Goal: Information Seeking & Learning: Check status

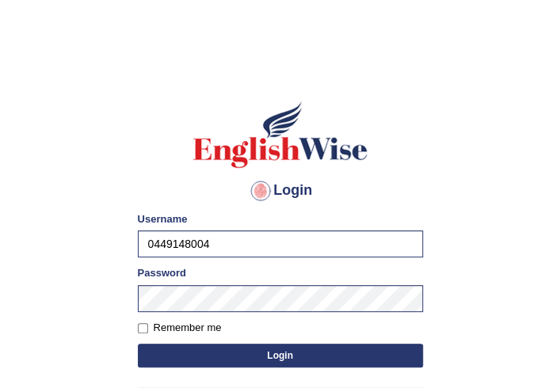
type input "0449148004"
click at [250, 349] on button "Login" at bounding box center [280, 356] width 285 height 24
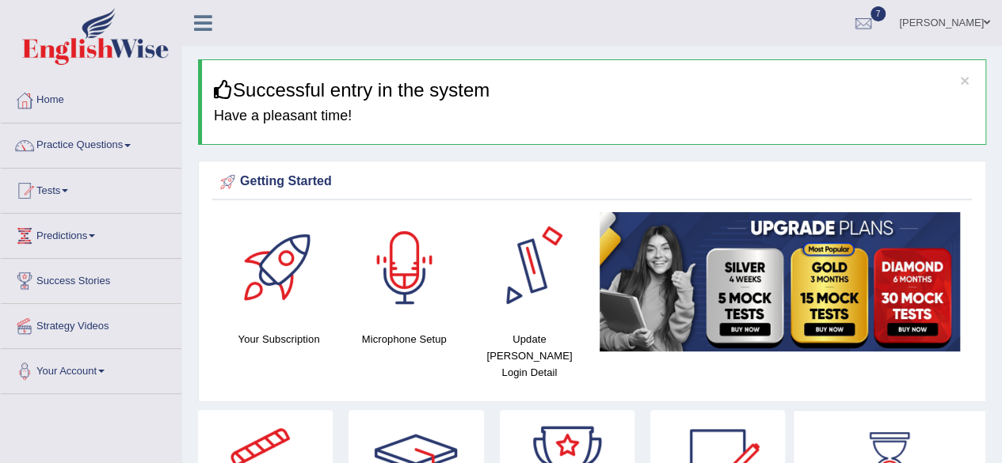
click at [404, 250] on div at bounding box center [404, 267] width 111 height 111
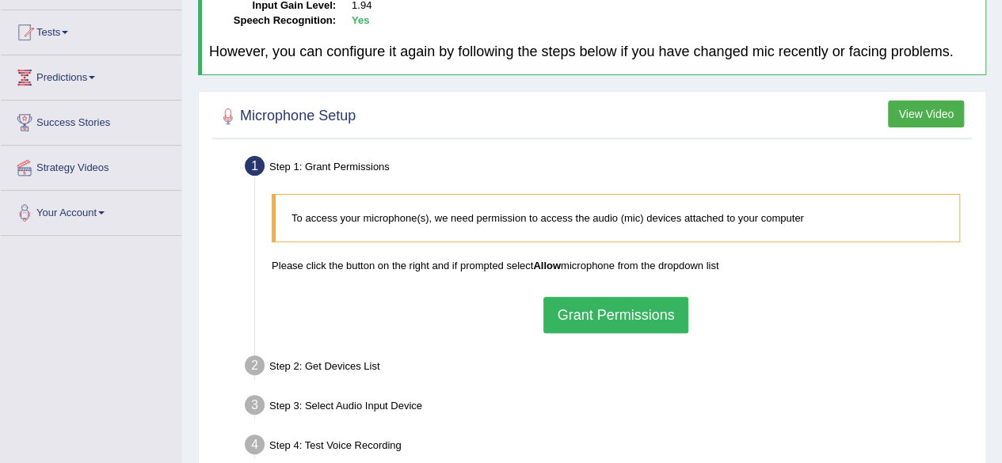
click at [639, 313] on button "Grant Permissions" at bounding box center [615, 315] width 144 height 36
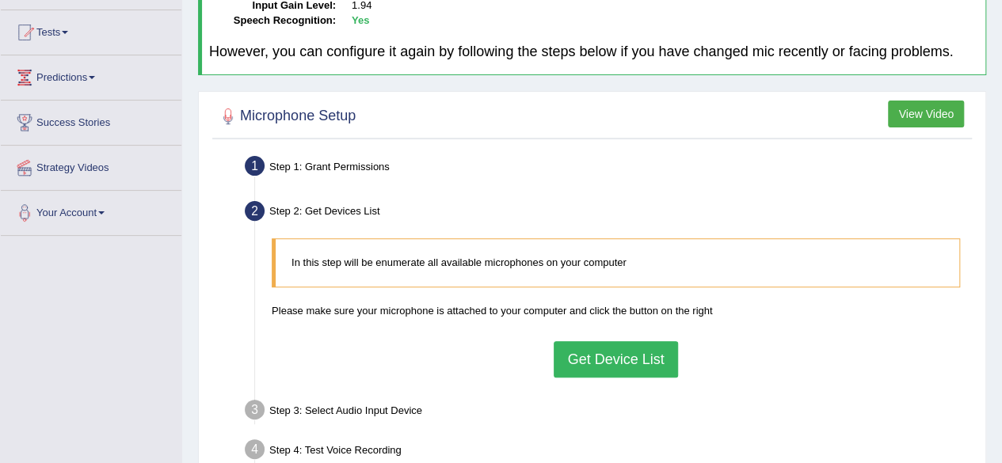
click at [615, 353] on button "Get Device List" at bounding box center [616, 359] width 124 height 36
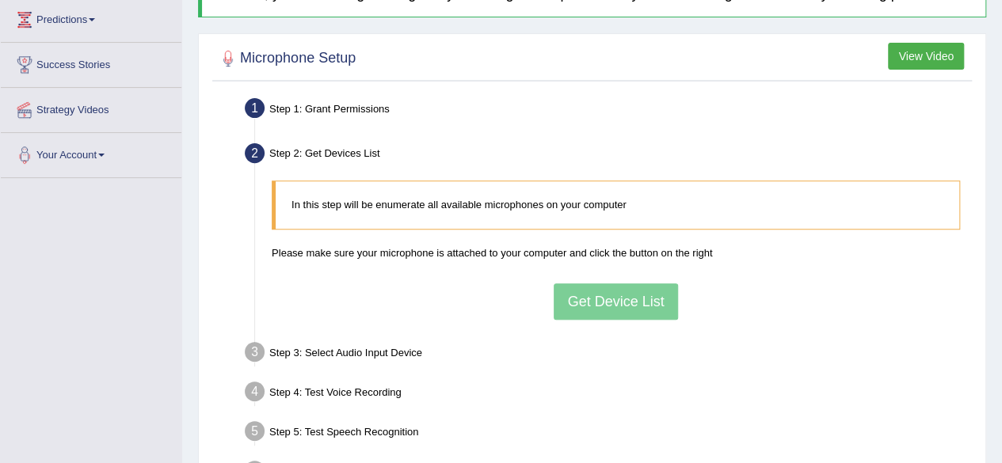
scroll to position [238, 0]
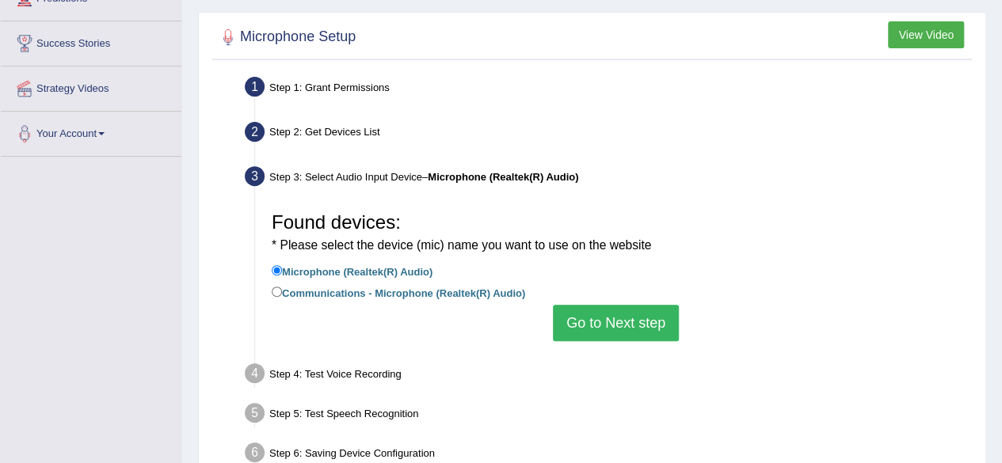
click at [607, 324] on button "Go to Next step" at bounding box center [616, 323] width 126 height 36
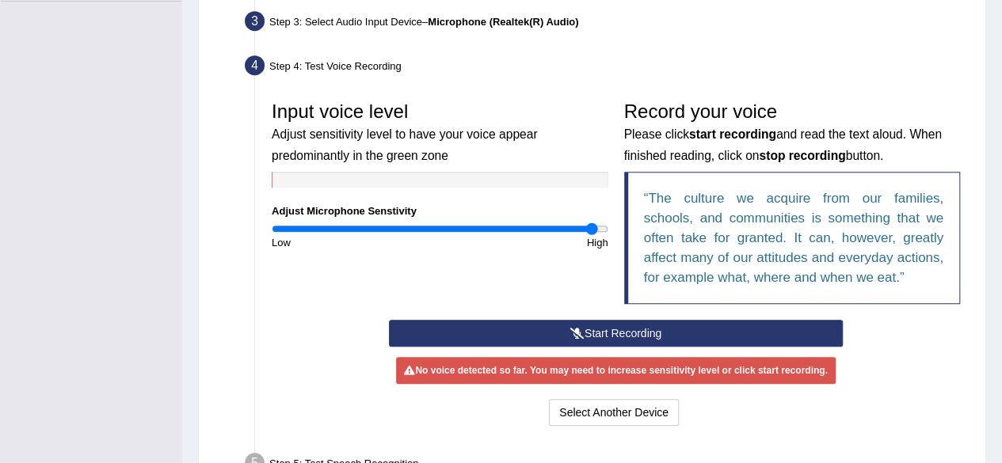
scroll to position [396, 0]
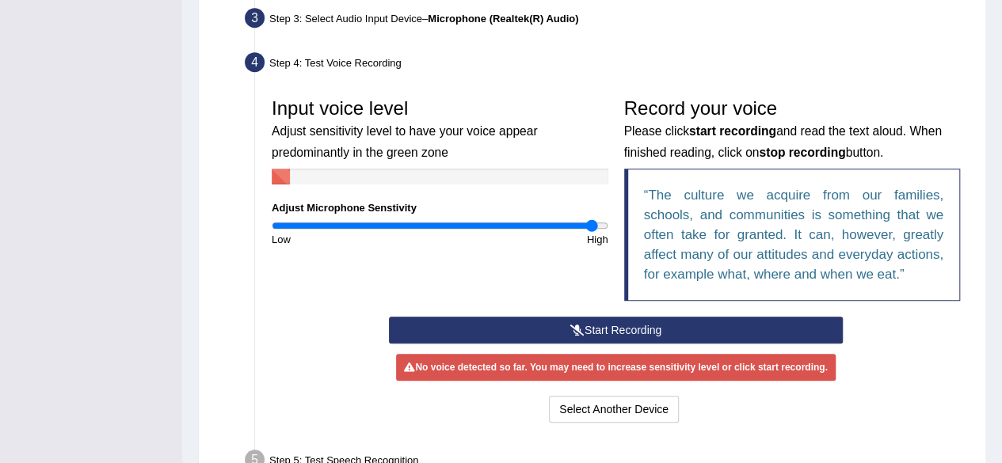
click at [612, 340] on button "Start Recording" at bounding box center [616, 330] width 454 height 27
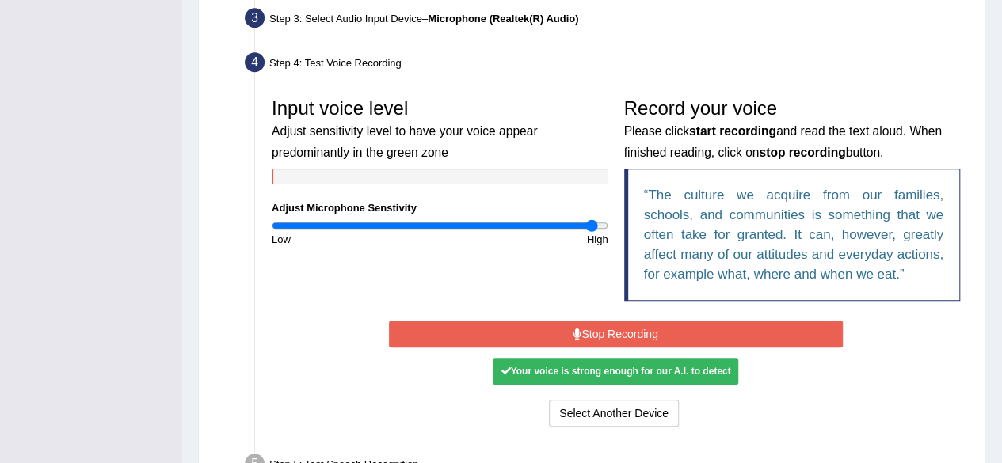
click at [627, 327] on button "Stop Recording" at bounding box center [616, 334] width 454 height 27
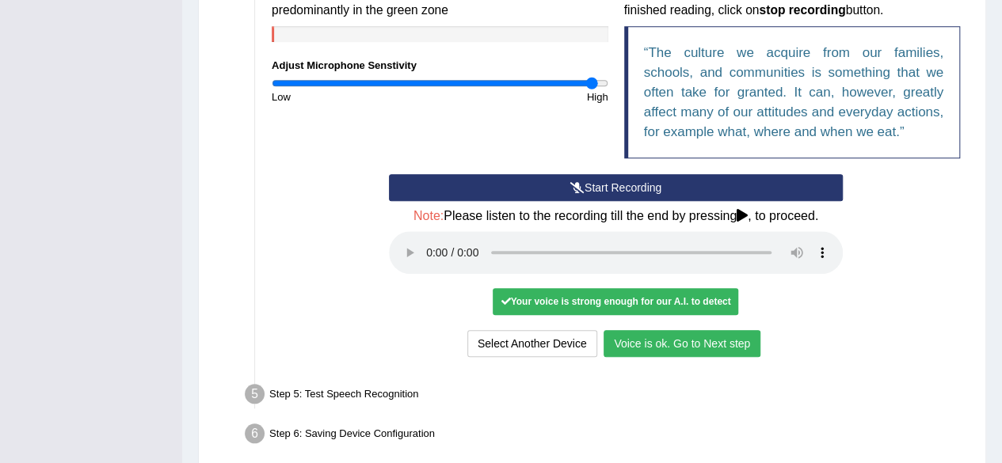
scroll to position [555, 0]
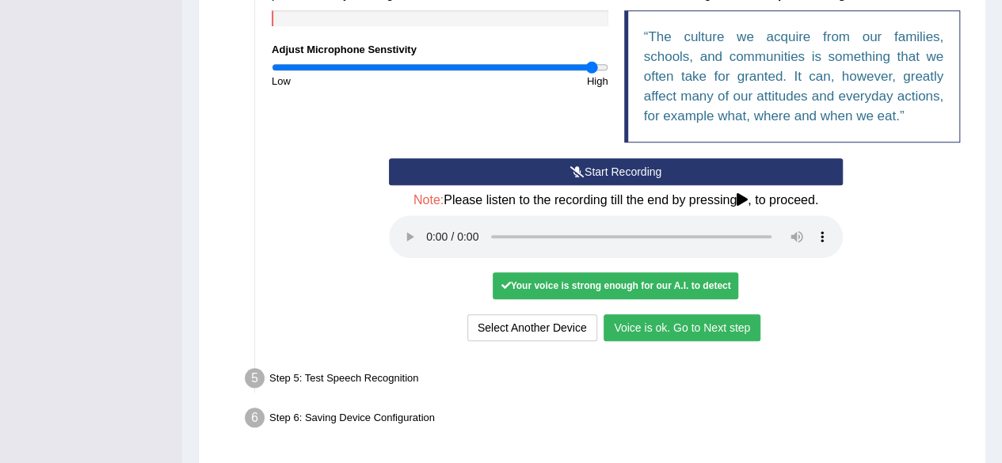
click at [631, 322] on button "Voice is ok. Go to Next step" at bounding box center [682, 328] width 157 height 27
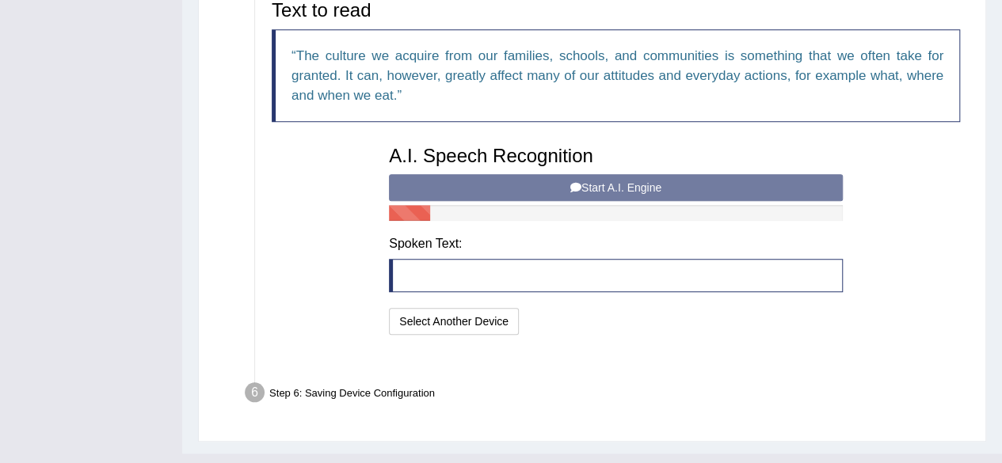
scroll to position [543, 0]
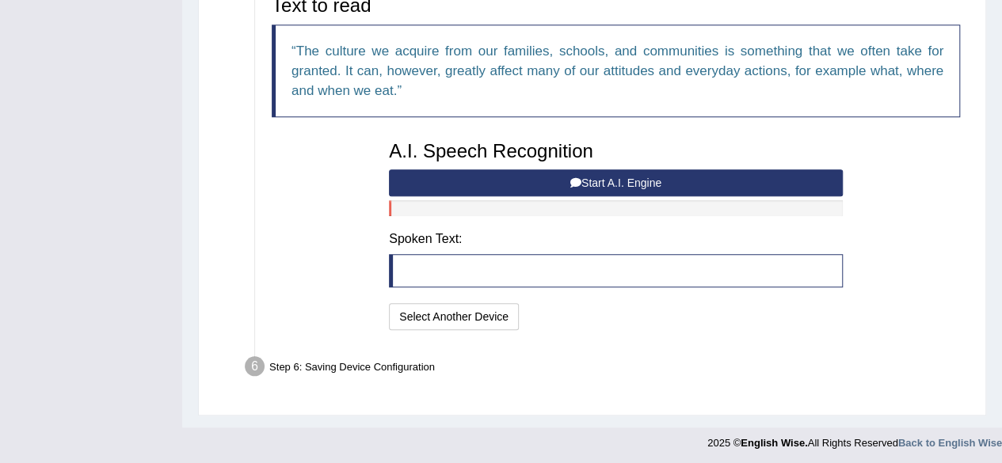
click at [574, 181] on icon at bounding box center [575, 182] width 11 height 11
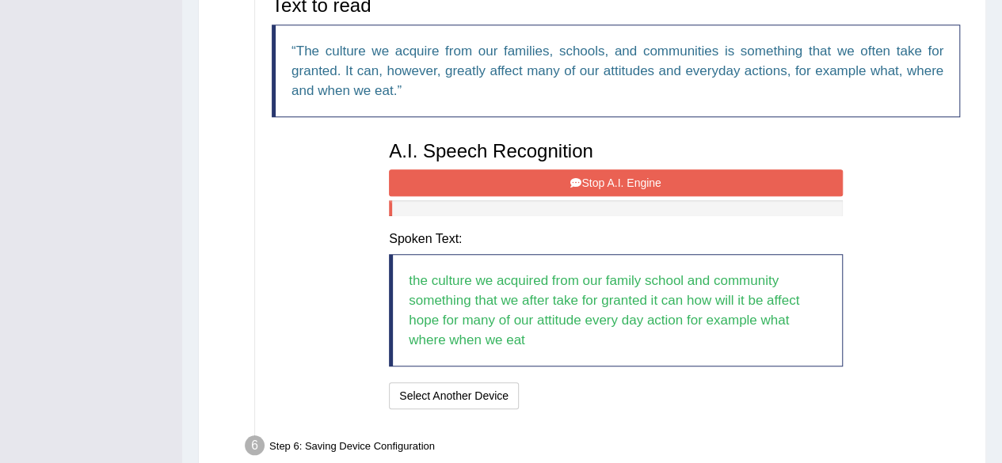
drag, startPoint x: 643, startPoint y: 163, endPoint x: 642, endPoint y: 175, distance: 12.0
click at [643, 169] on div "A.I. Speech Recognition Start A.I. Engine Stop A.I. Engine Note: Please listen …" at bounding box center [616, 273] width 470 height 280
click at [642, 173] on button "Stop A.I. Engine" at bounding box center [616, 183] width 454 height 27
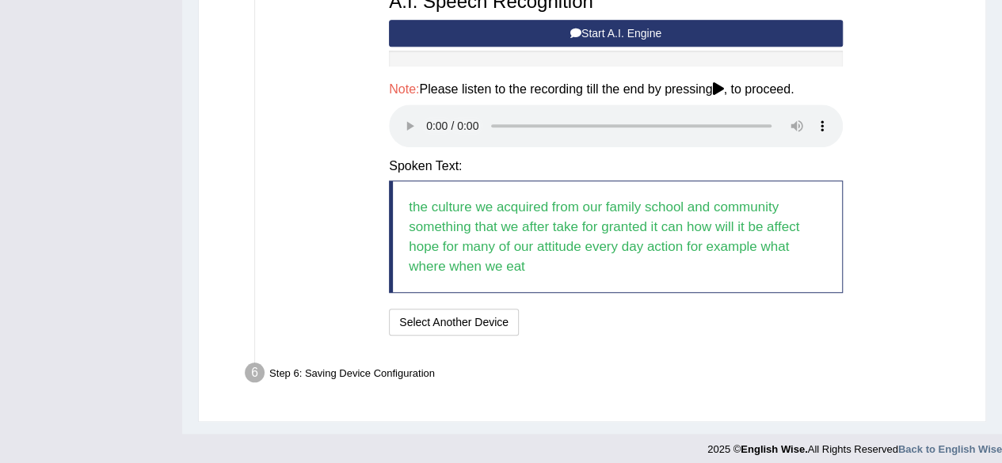
scroll to position [700, 0]
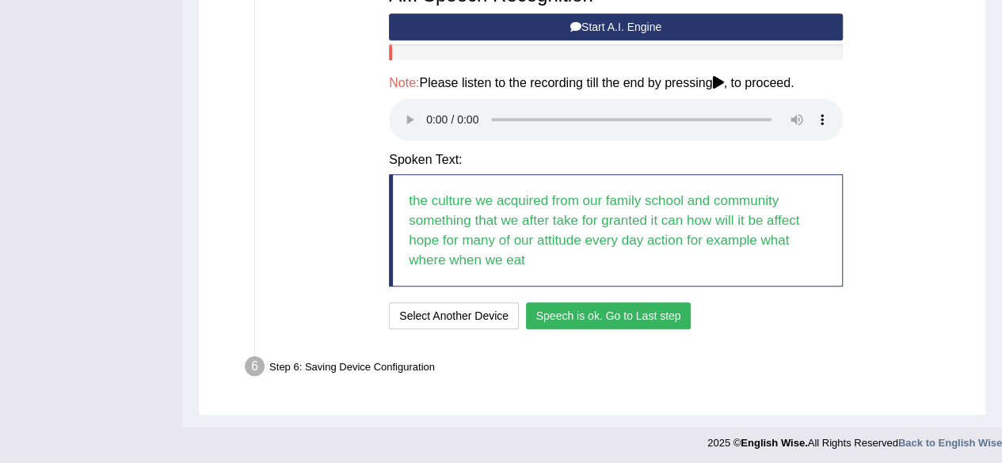
click at [607, 303] on button "Speech is ok. Go to Last step" at bounding box center [609, 316] width 166 height 27
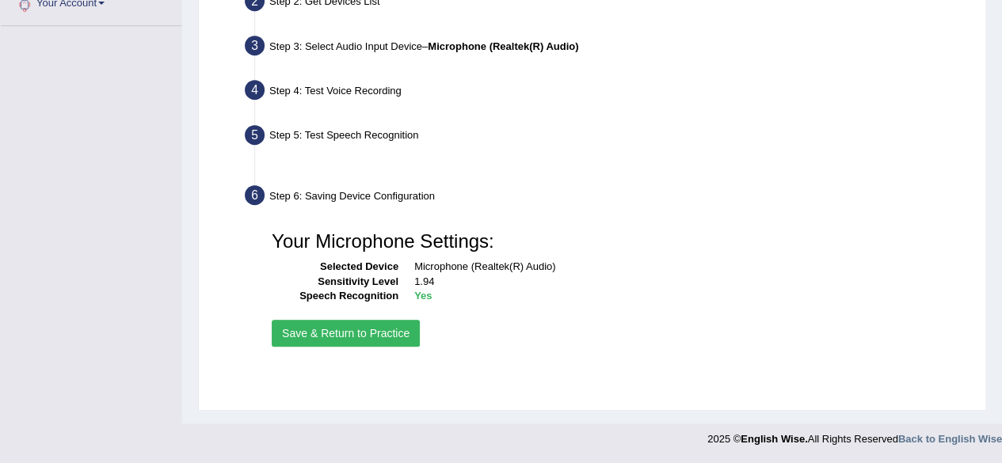
scroll to position [368, 0]
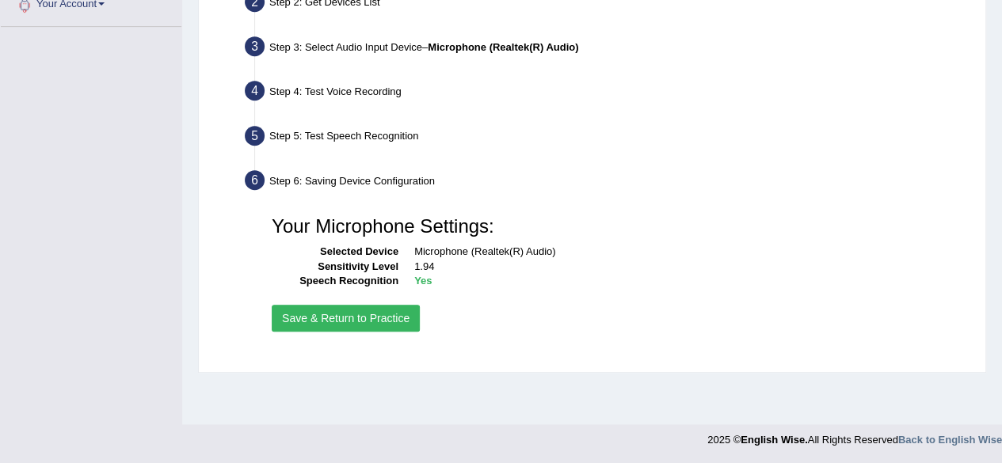
click at [385, 317] on button "Save & Return to Practice" at bounding box center [346, 318] width 148 height 27
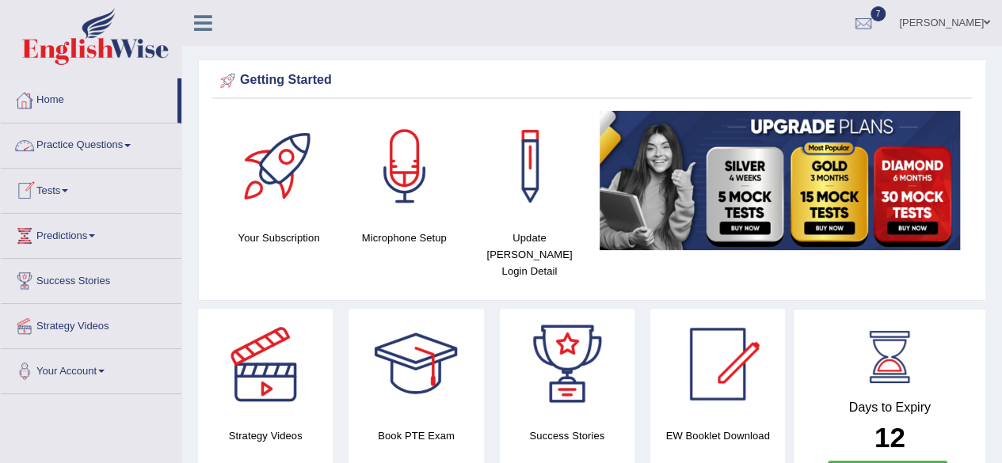
click at [76, 182] on link "Tests" at bounding box center [91, 189] width 181 height 40
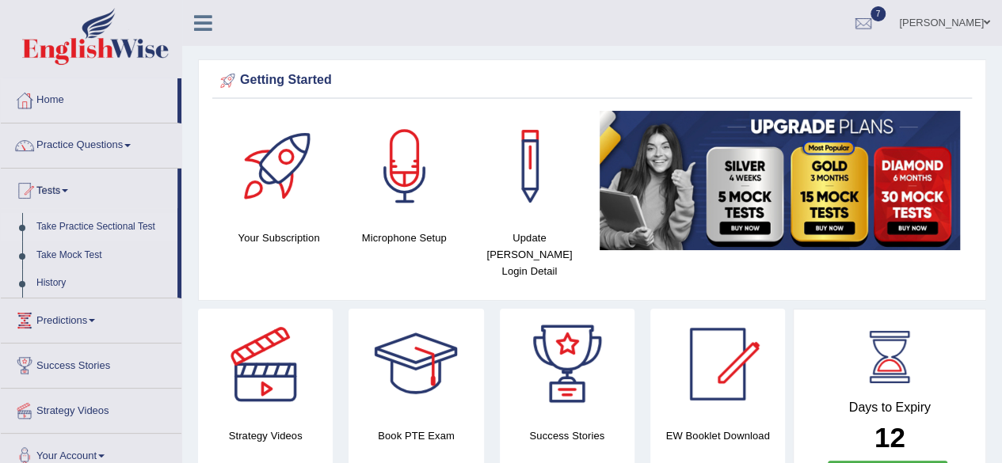
click at [76, 228] on link "Take Practice Sectional Test" at bounding box center [103, 227] width 148 height 29
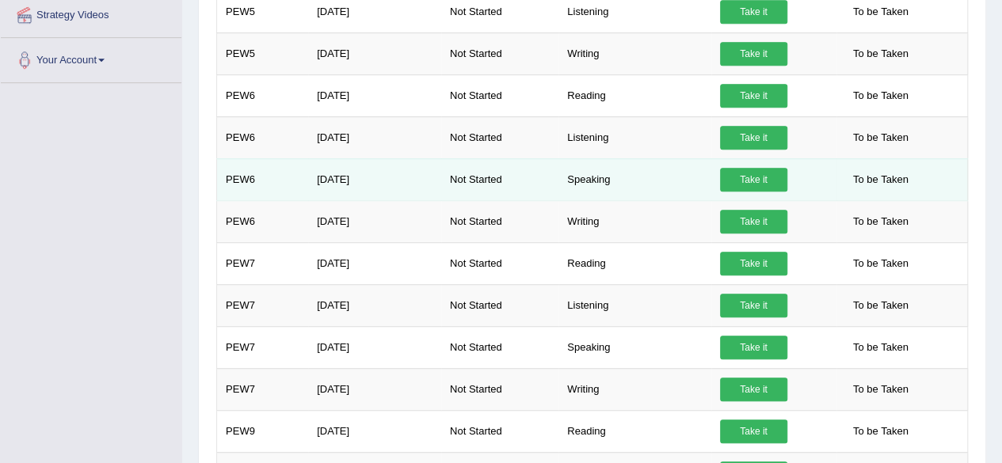
click at [730, 168] on link "Take it" at bounding box center [753, 180] width 67 height 24
click at [722, 172] on link "Take it" at bounding box center [753, 180] width 67 height 24
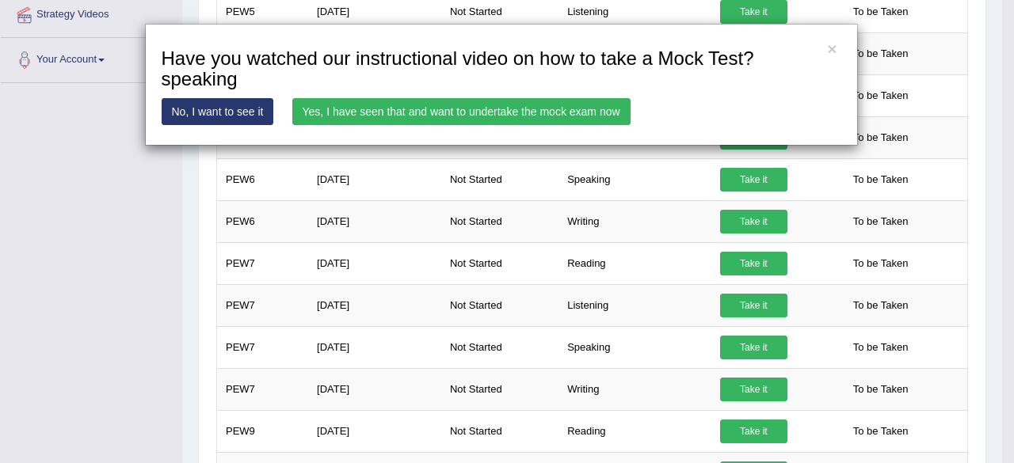
click at [589, 109] on link "Yes, I have seen that and want to undertake the mock exam now" at bounding box center [461, 111] width 338 height 27
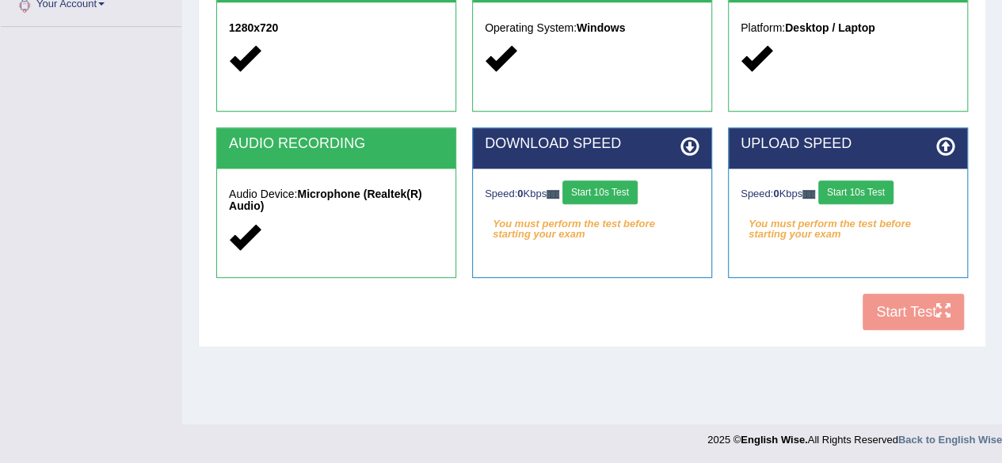
click at [604, 189] on button "Start 10s Test" at bounding box center [599, 193] width 75 height 24
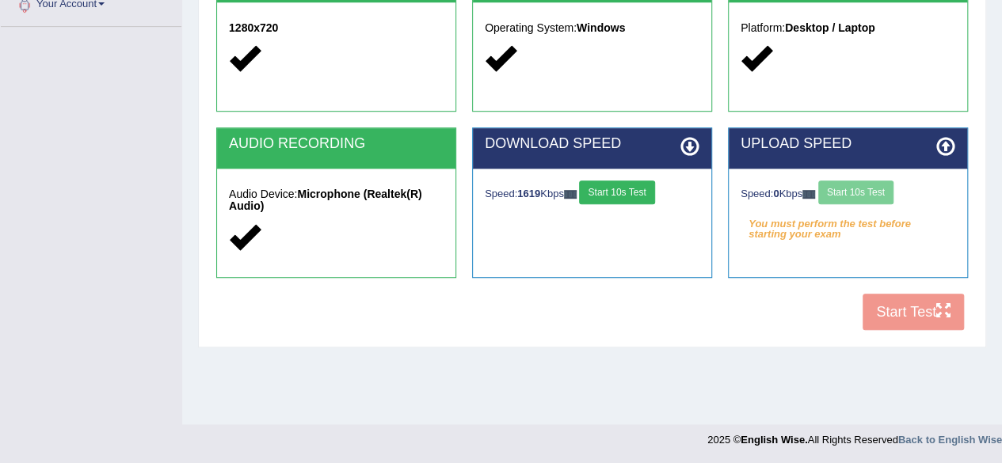
click at [844, 183] on div "Speed: 0 Kbps Start 10s Test" at bounding box center [848, 195] width 215 height 28
click at [883, 189] on button "Start 10s Test" at bounding box center [855, 193] width 75 height 24
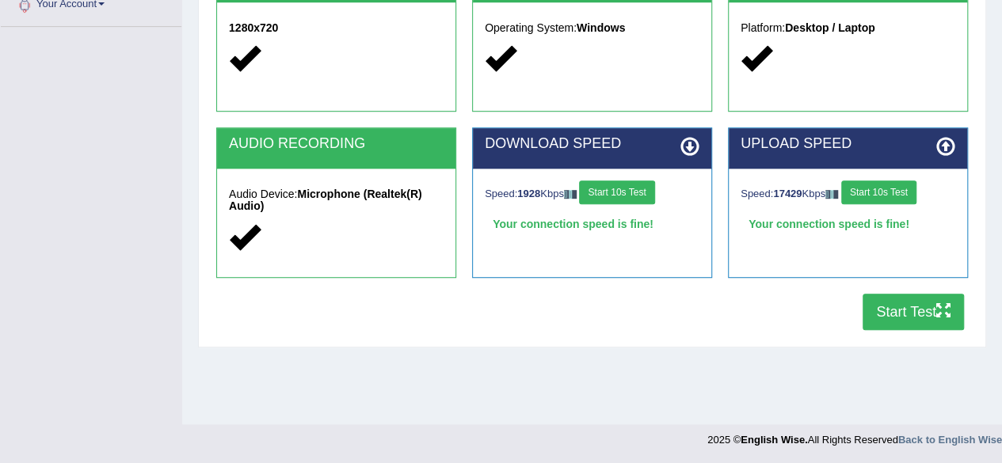
click at [894, 307] on button "Start Test" at bounding box center [913, 312] width 101 height 36
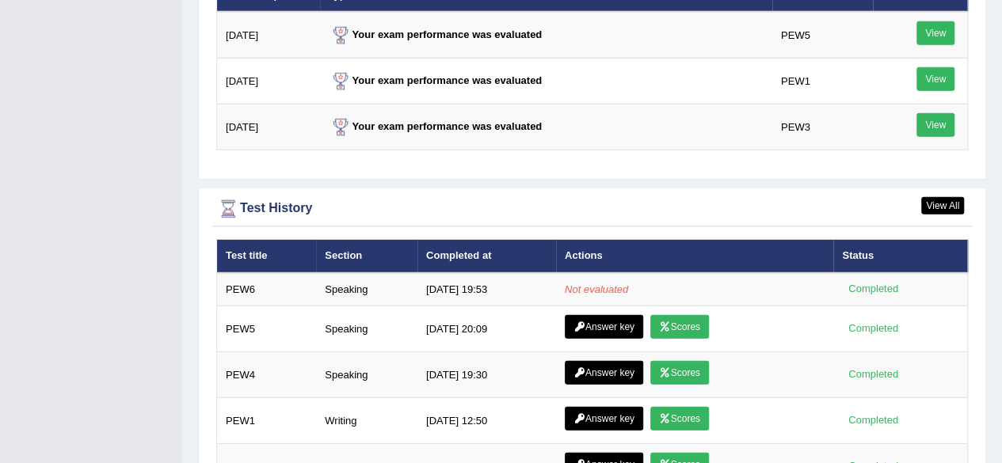
scroll to position [2060, 0]
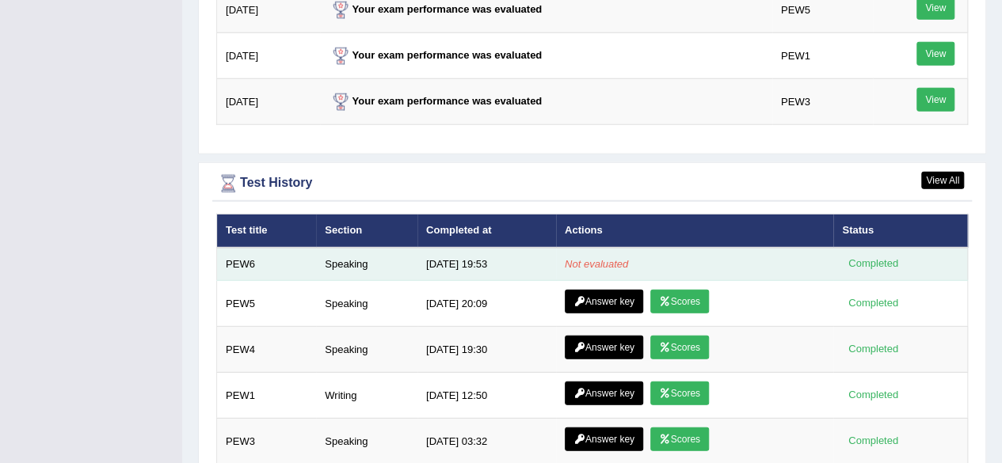
click at [873, 256] on div "Completed" at bounding box center [873, 264] width 62 height 17
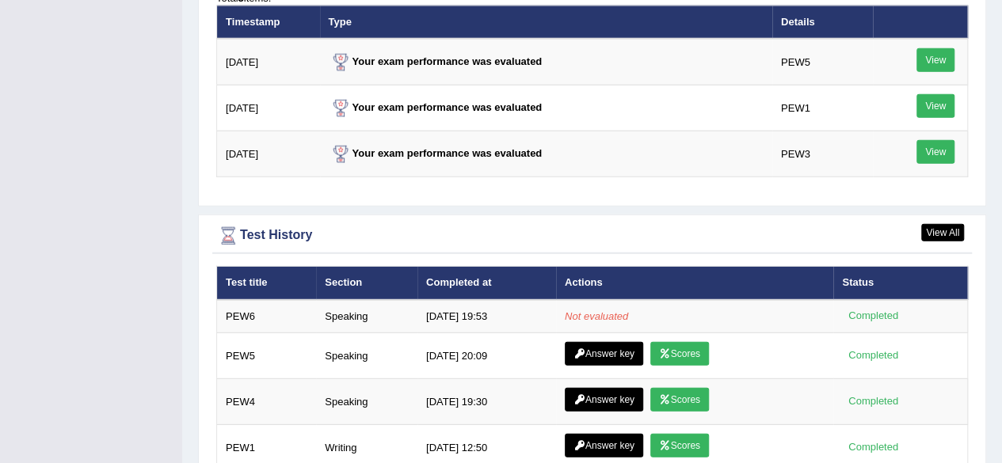
scroll to position [2008, 0]
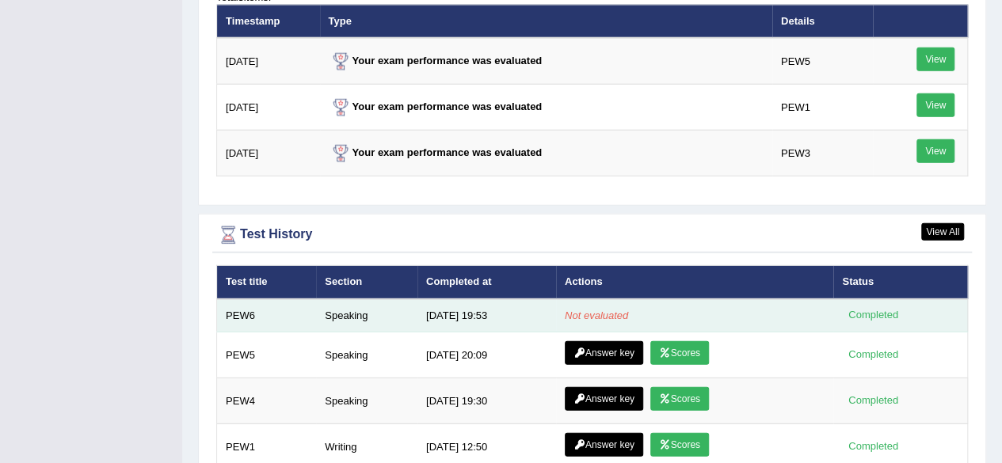
click at [471, 299] on td "[DATE] 19:53" at bounding box center [486, 315] width 139 height 33
click at [615, 310] on em "Not evaluated" at bounding box center [596, 316] width 63 height 12
click at [889, 307] on div "Completed" at bounding box center [873, 315] width 62 height 17
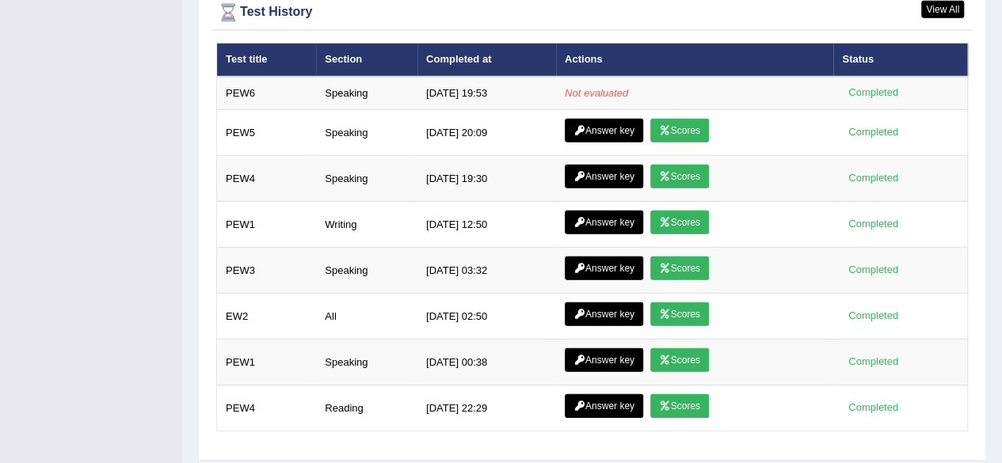
scroll to position [2246, 0]
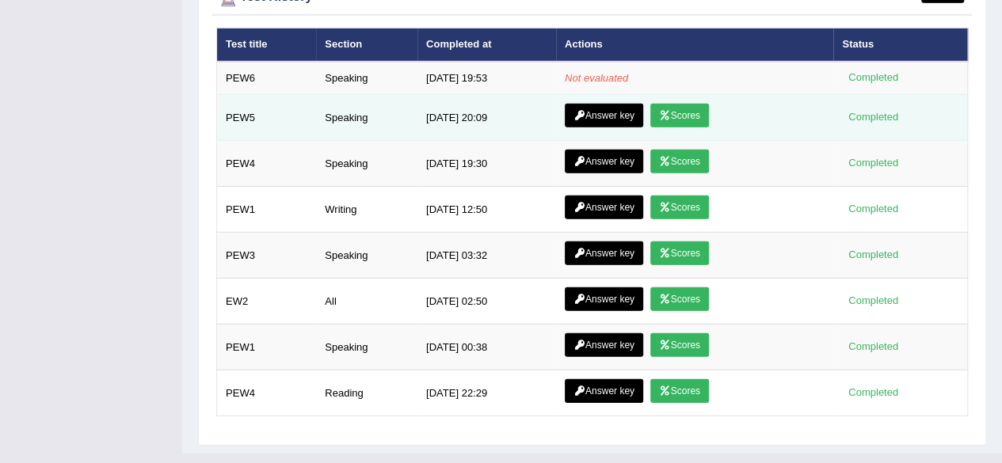
click at [688, 104] on link "Scores" at bounding box center [679, 116] width 59 height 24
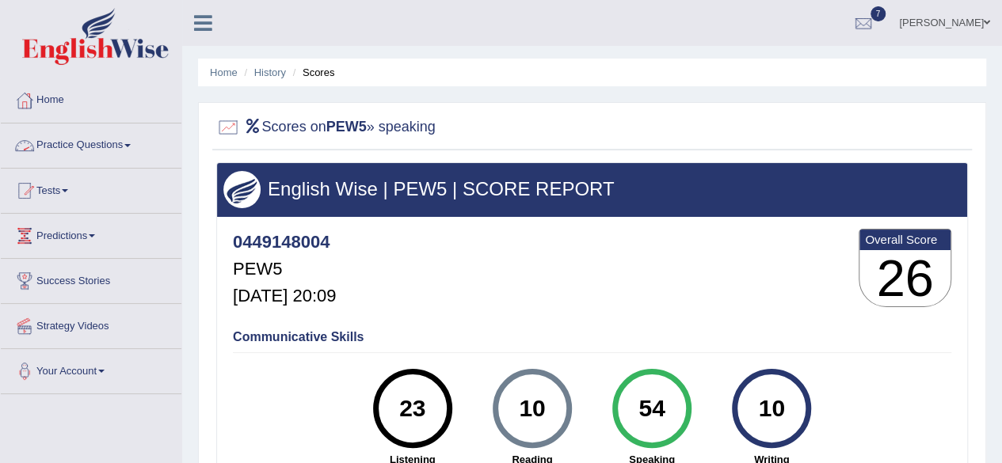
click at [125, 143] on link "Practice Questions" at bounding box center [91, 144] width 181 height 40
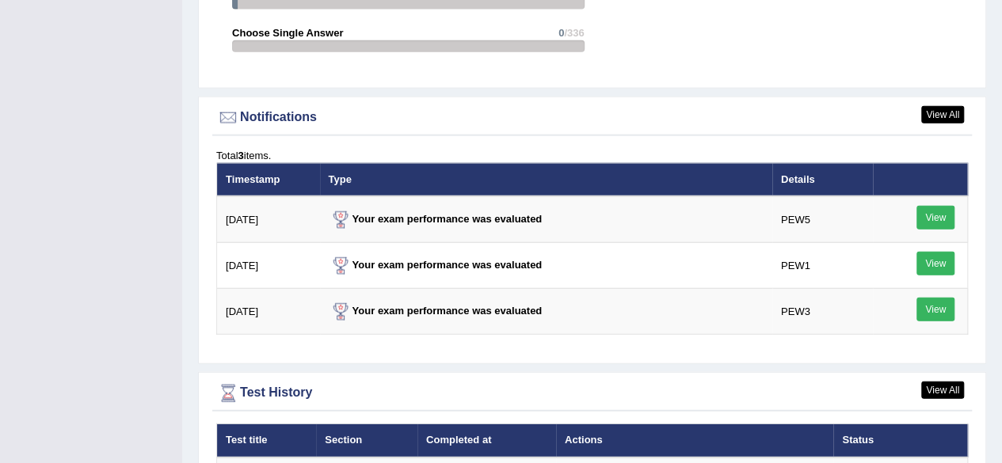
scroll to position [2246, 0]
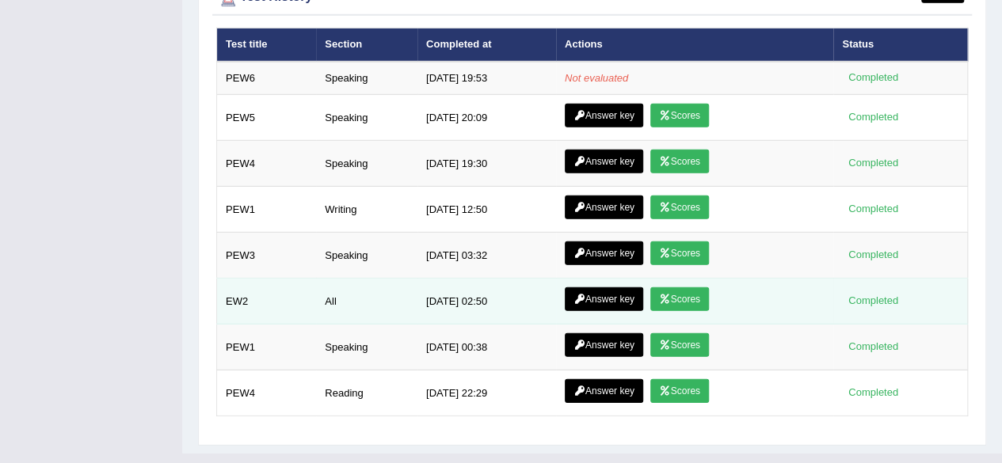
click at [686, 288] on link "Scores" at bounding box center [679, 300] width 59 height 24
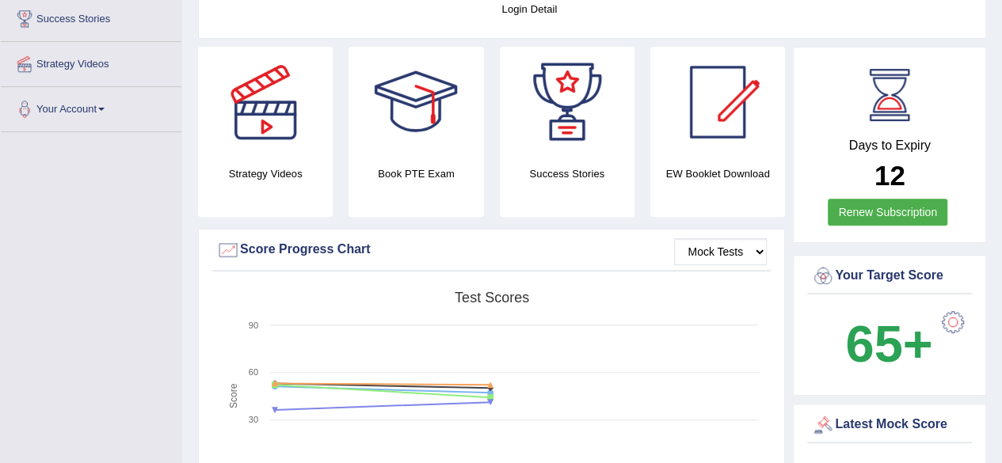
scroll to position [238, 0]
